Goal: Navigation & Orientation: Find specific page/section

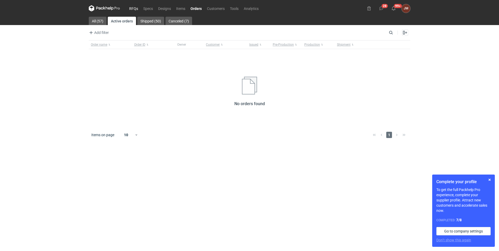
click at [135, 7] on link "RFQs" at bounding box center [134, 8] width 14 height 6
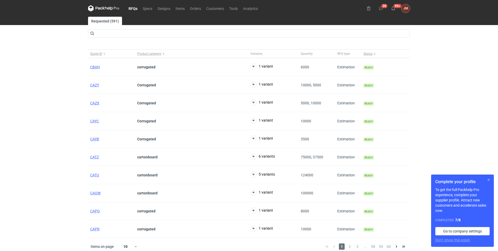
click at [489, 182] on button "button" at bounding box center [488, 180] width 6 height 6
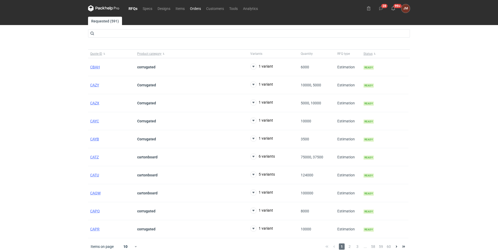
click at [193, 7] on link "Orders" at bounding box center [195, 8] width 16 height 6
